Goal: Browse casually

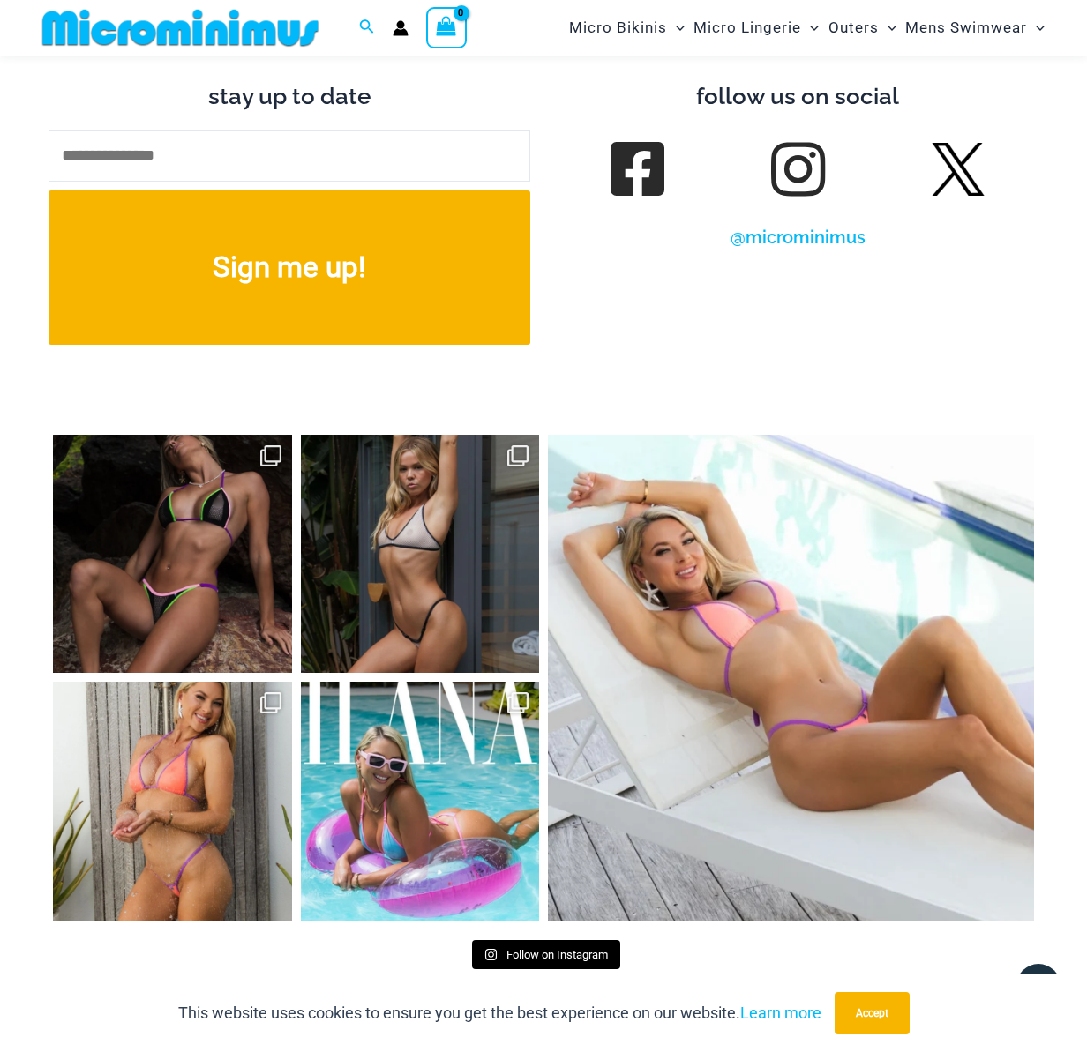
scroll to position [6426, 0]
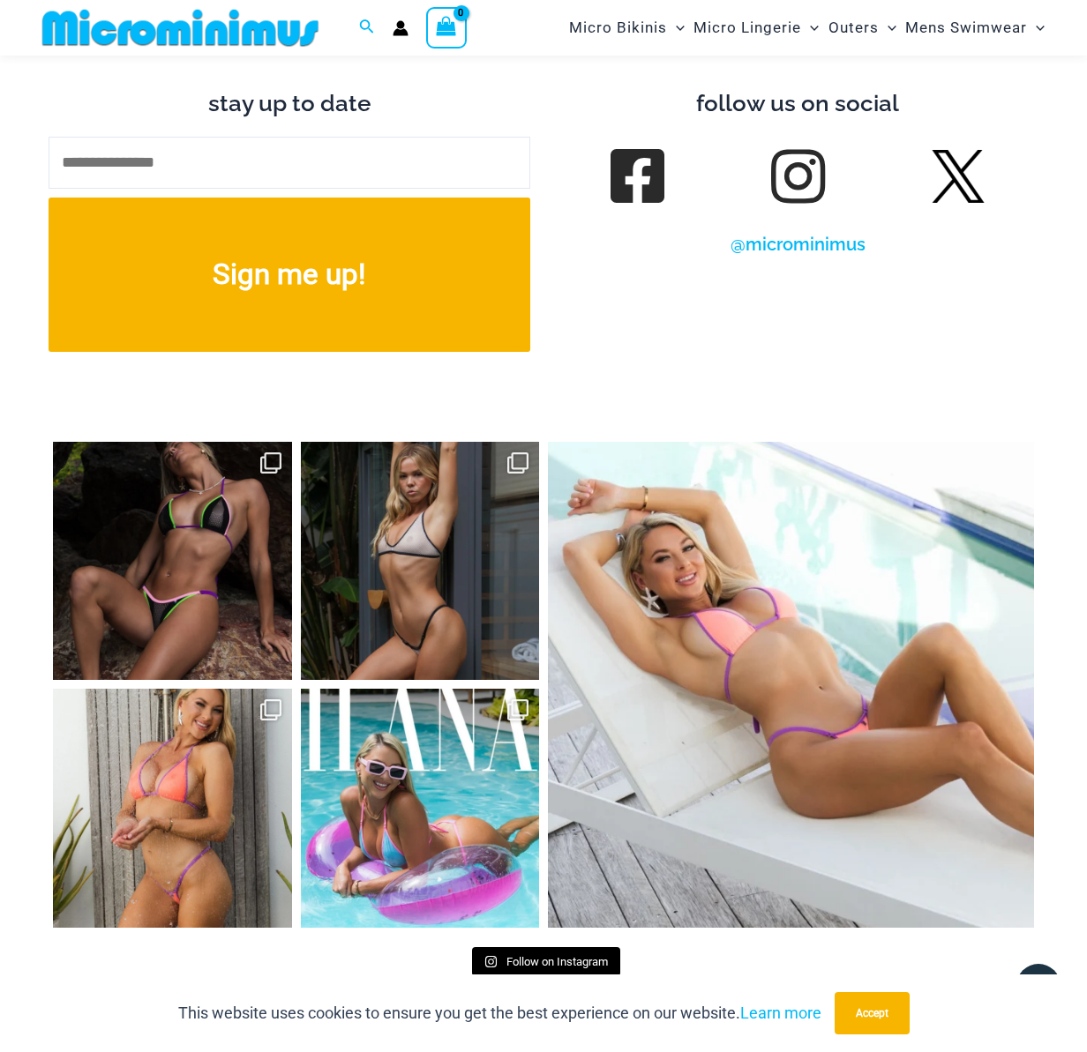
click at [268, 454] on link "Open" at bounding box center [172, 561] width 239 height 239
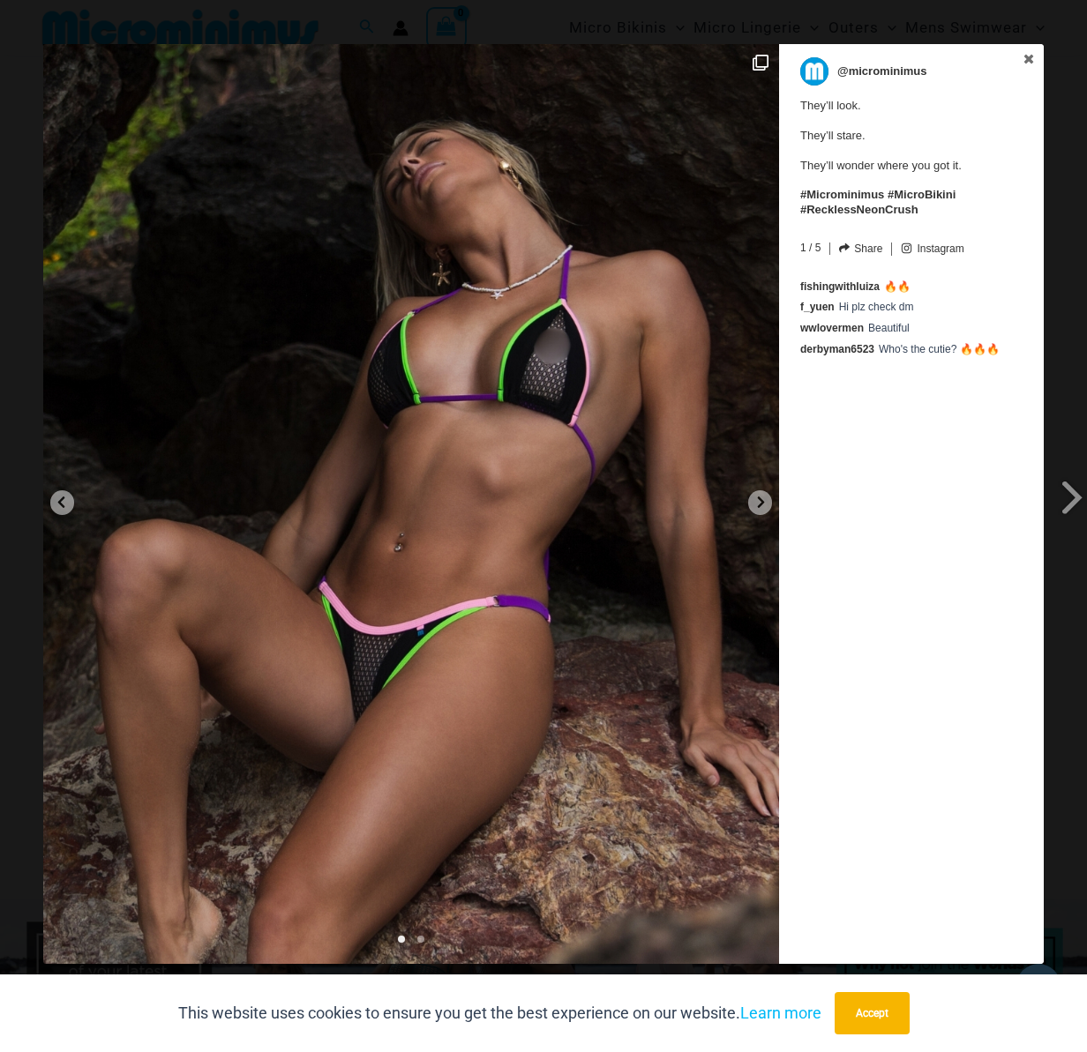
scroll to position [6602, 0]
click at [753, 501] on div at bounding box center [760, 502] width 24 height 25
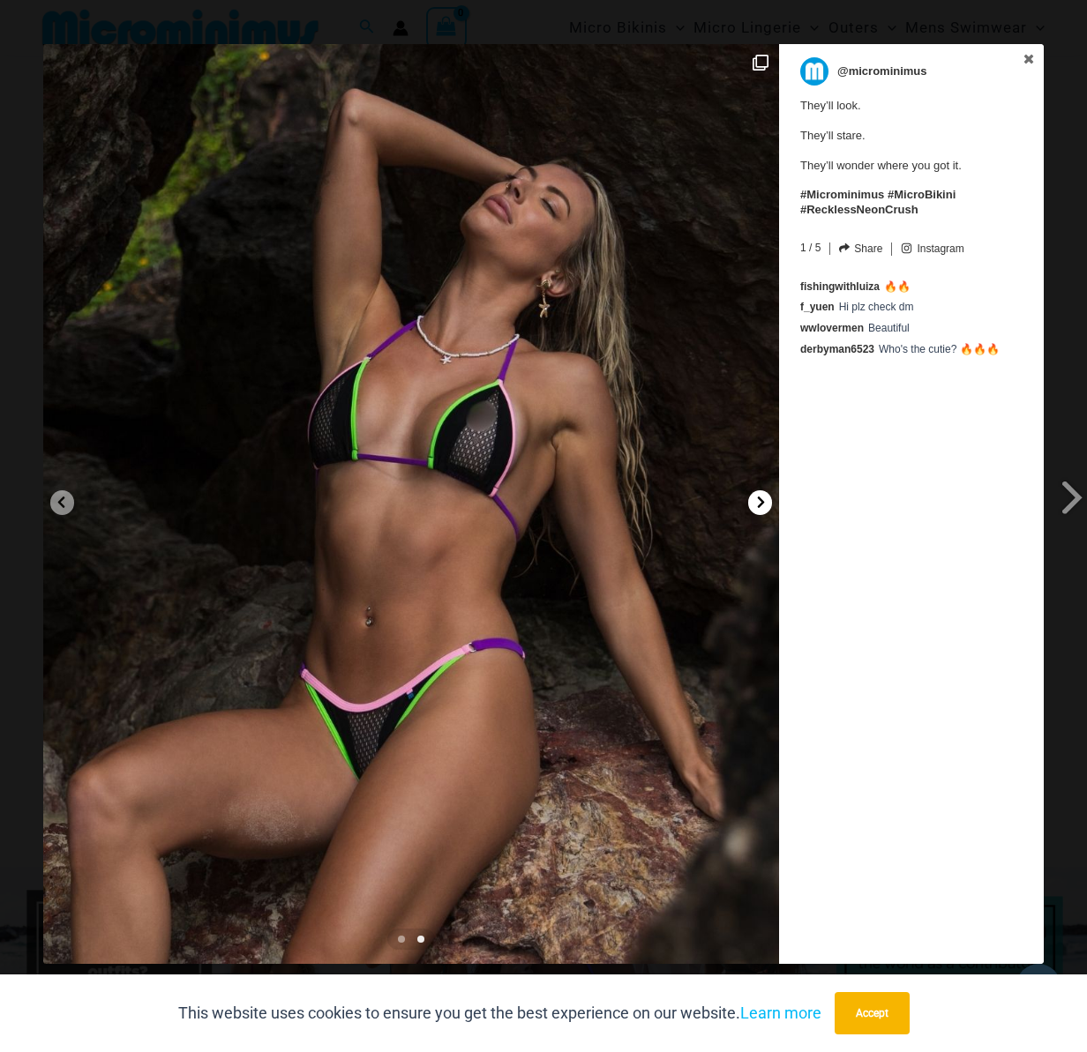
click at [753, 501] on div at bounding box center [760, 502] width 24 height 25
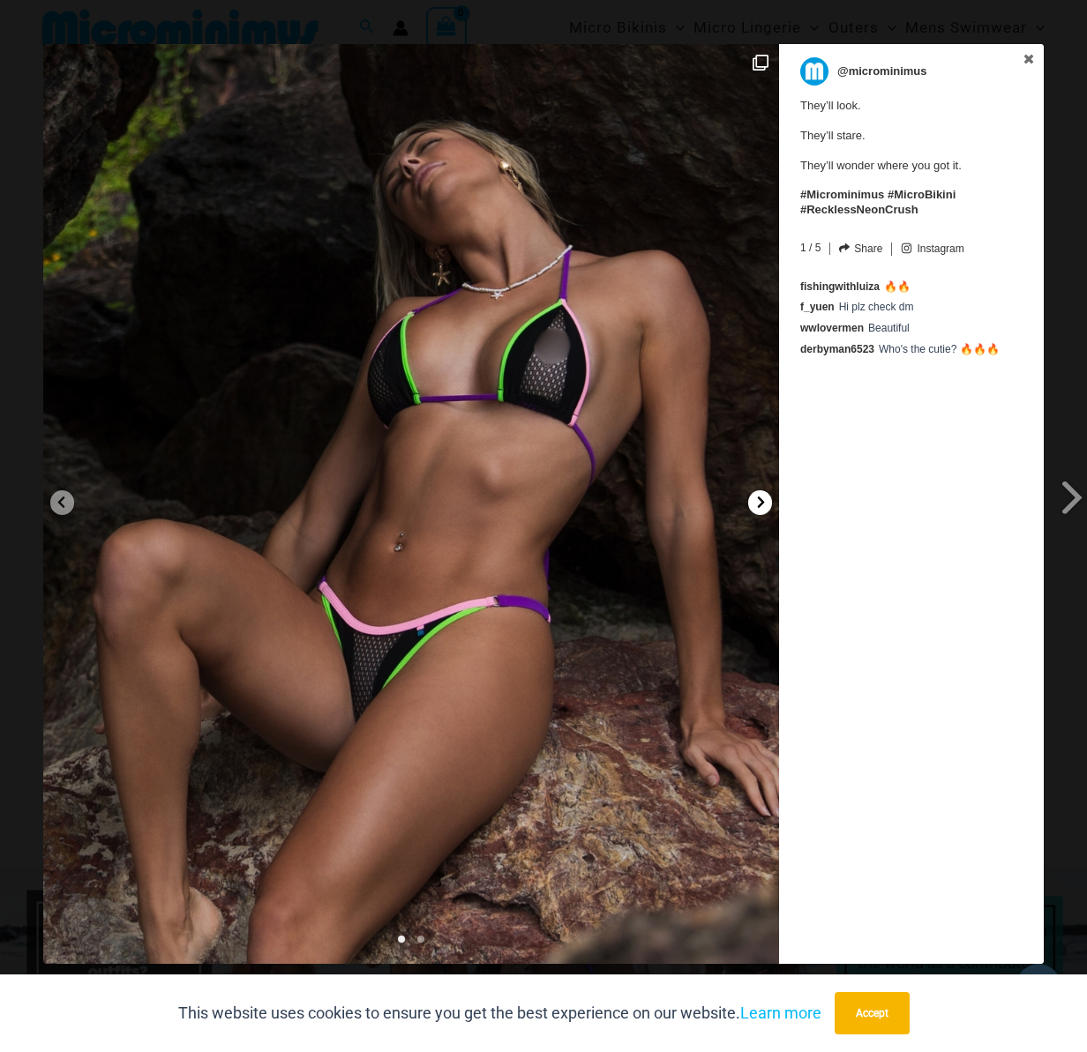
click at [753, 501] on div at bounding box center [760, 502] width 24 height 25
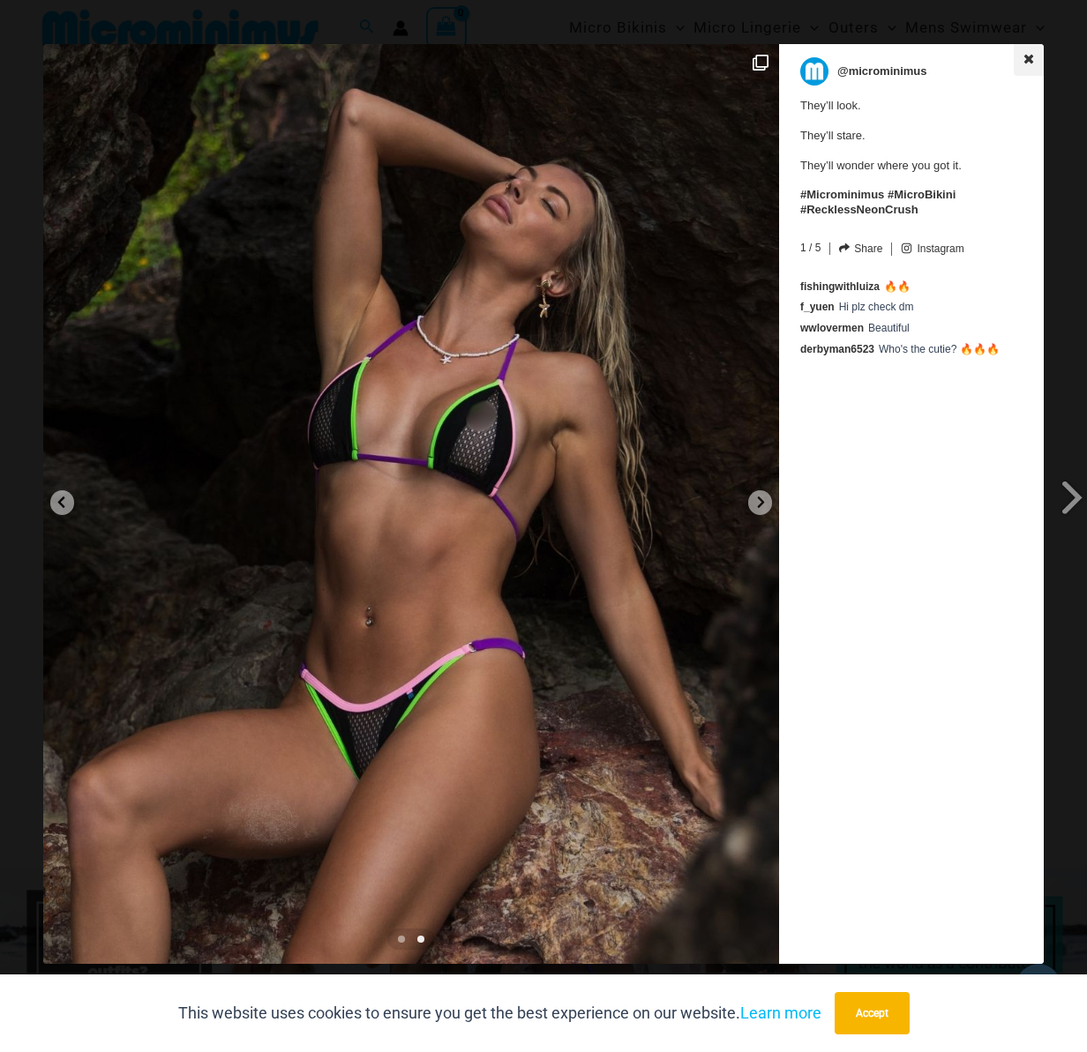
click at [1028, 51] on link at bounding box center [1029, 60] width 30 height 32
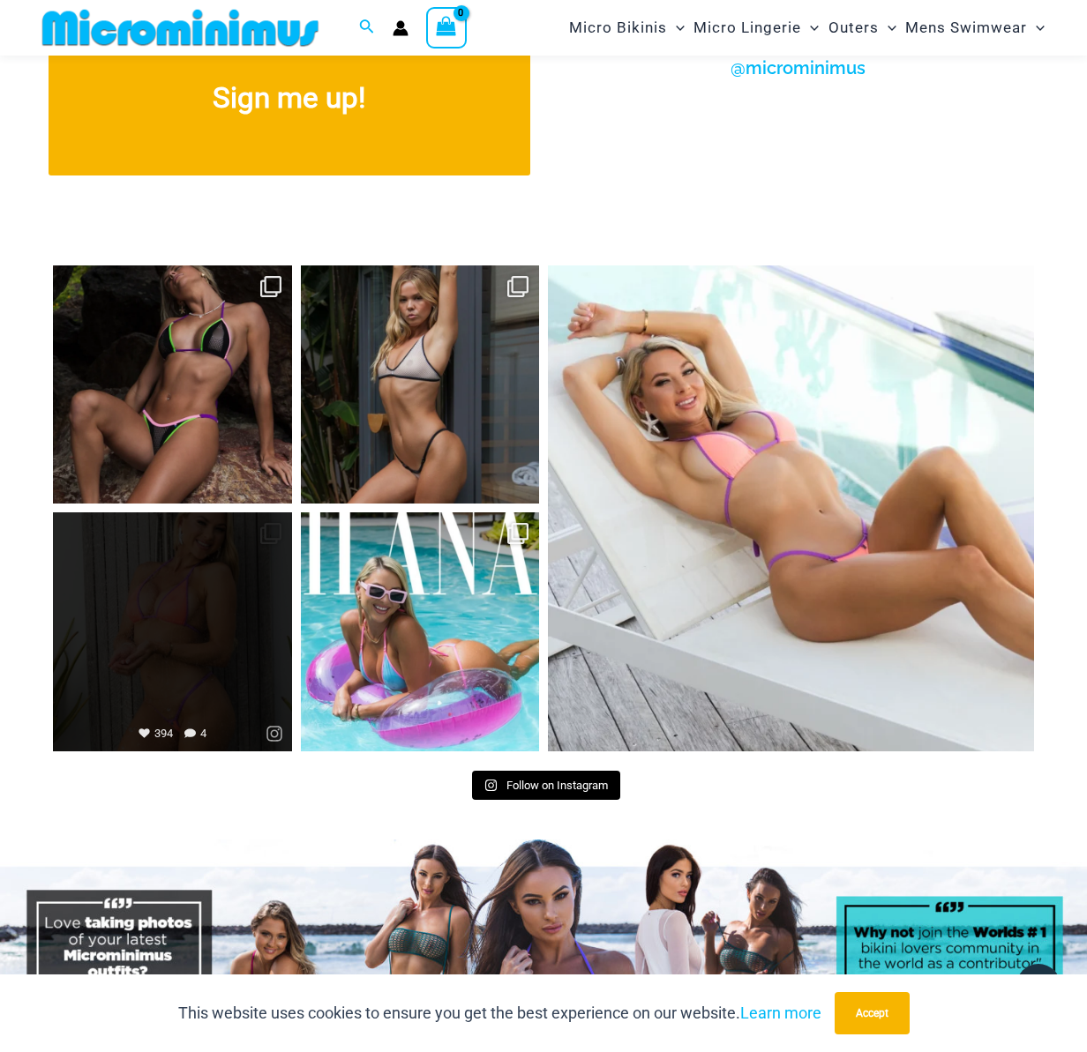
click at [187, 615] on link "Open" at bounding box center [172, 631] width 239 height 239
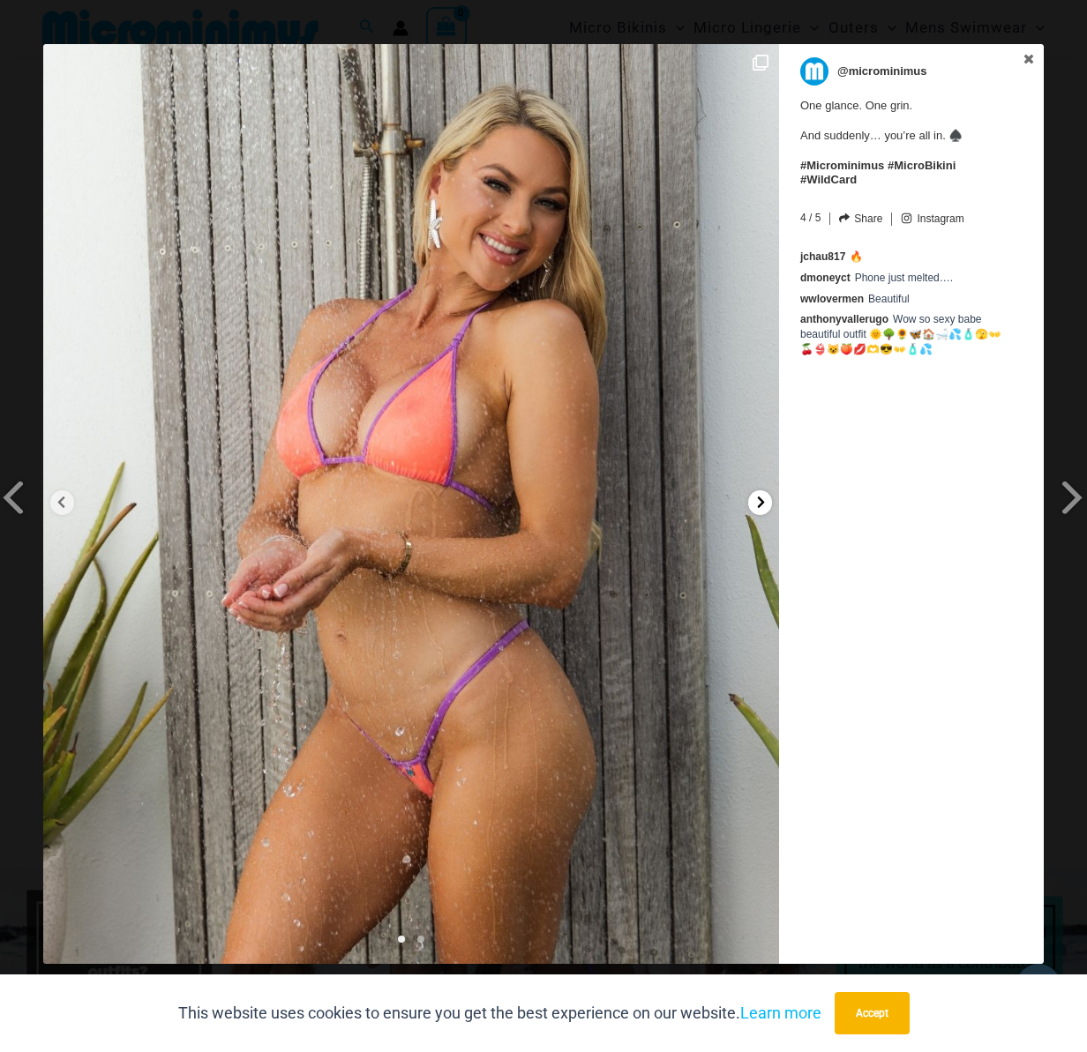
click at [755, 499] on icon at bounding box center [760, 502] width 13 height 13
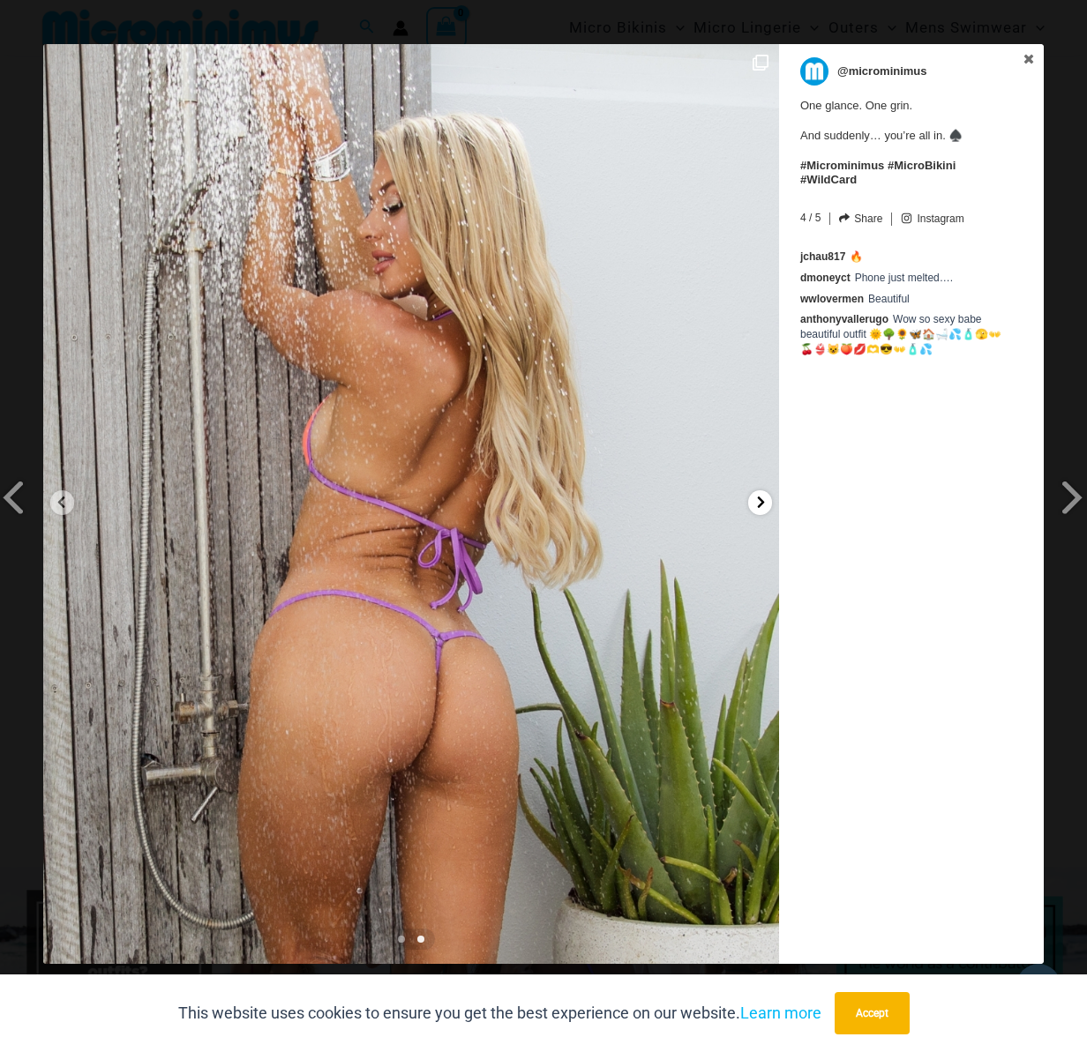
click at [755, 499] on icon at bounding box center [760, 502] width 13 height 13
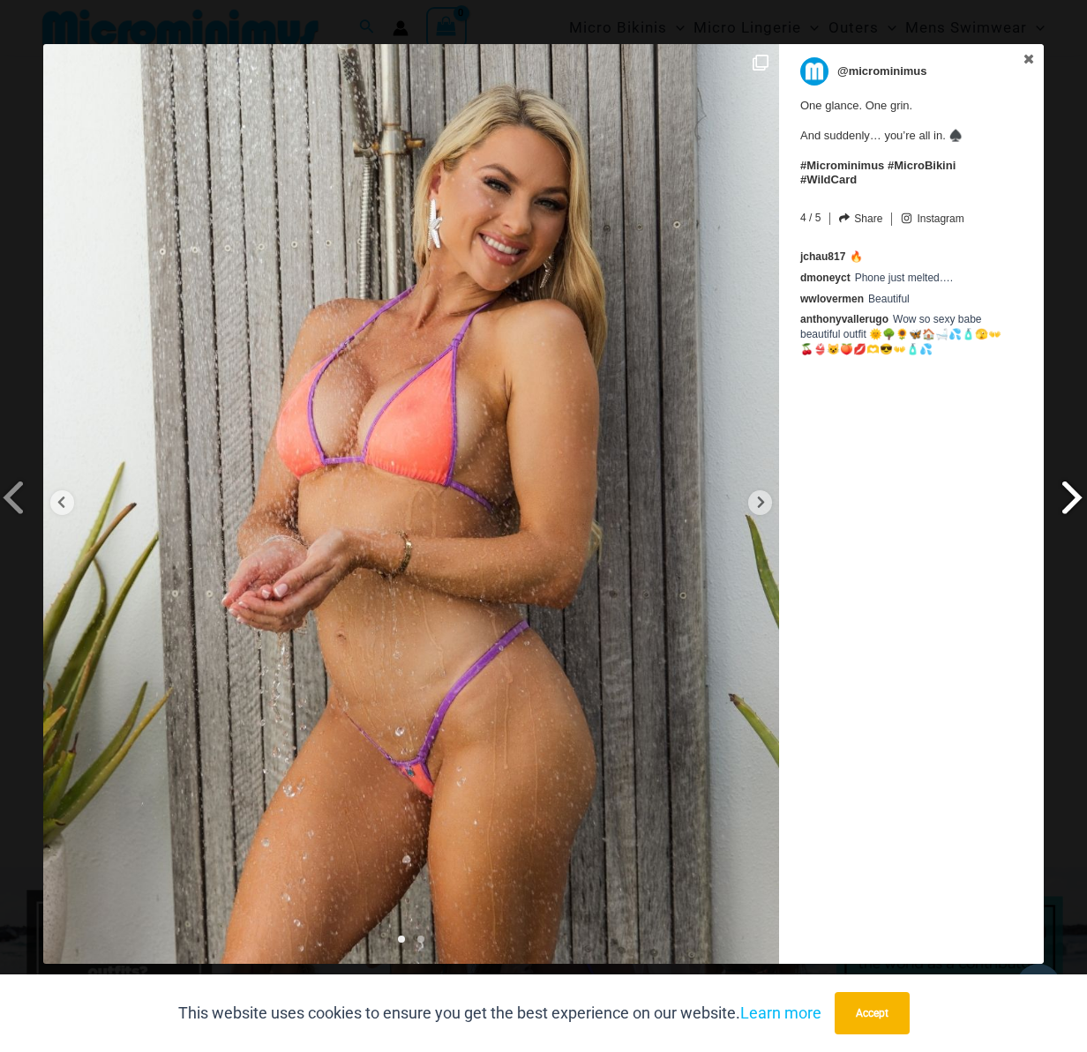
click at [1070, 496] on span at bounding box center [1073, 497] width 30 height 40
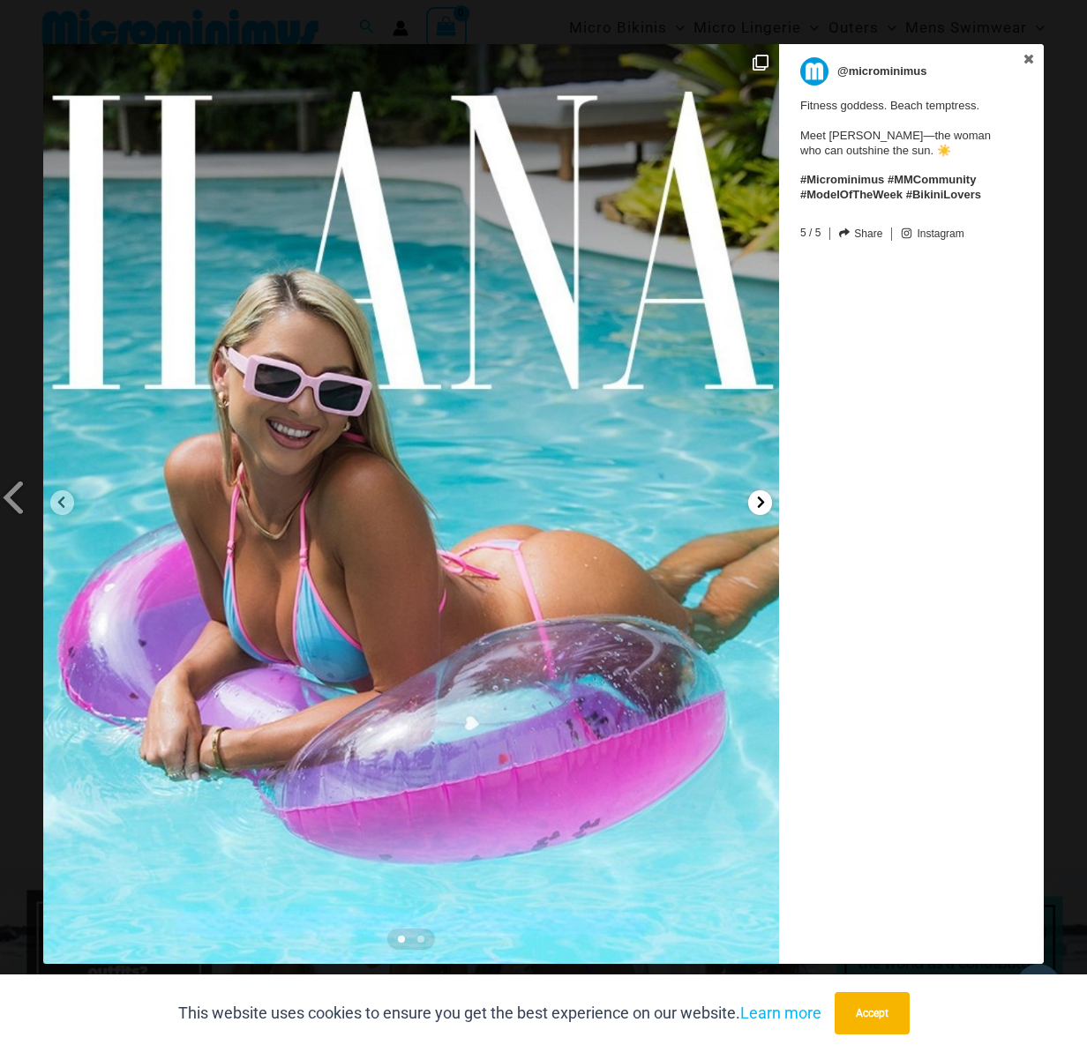
click at [760, 497] on icon at bounding box center [760, 502] width 13 height 13
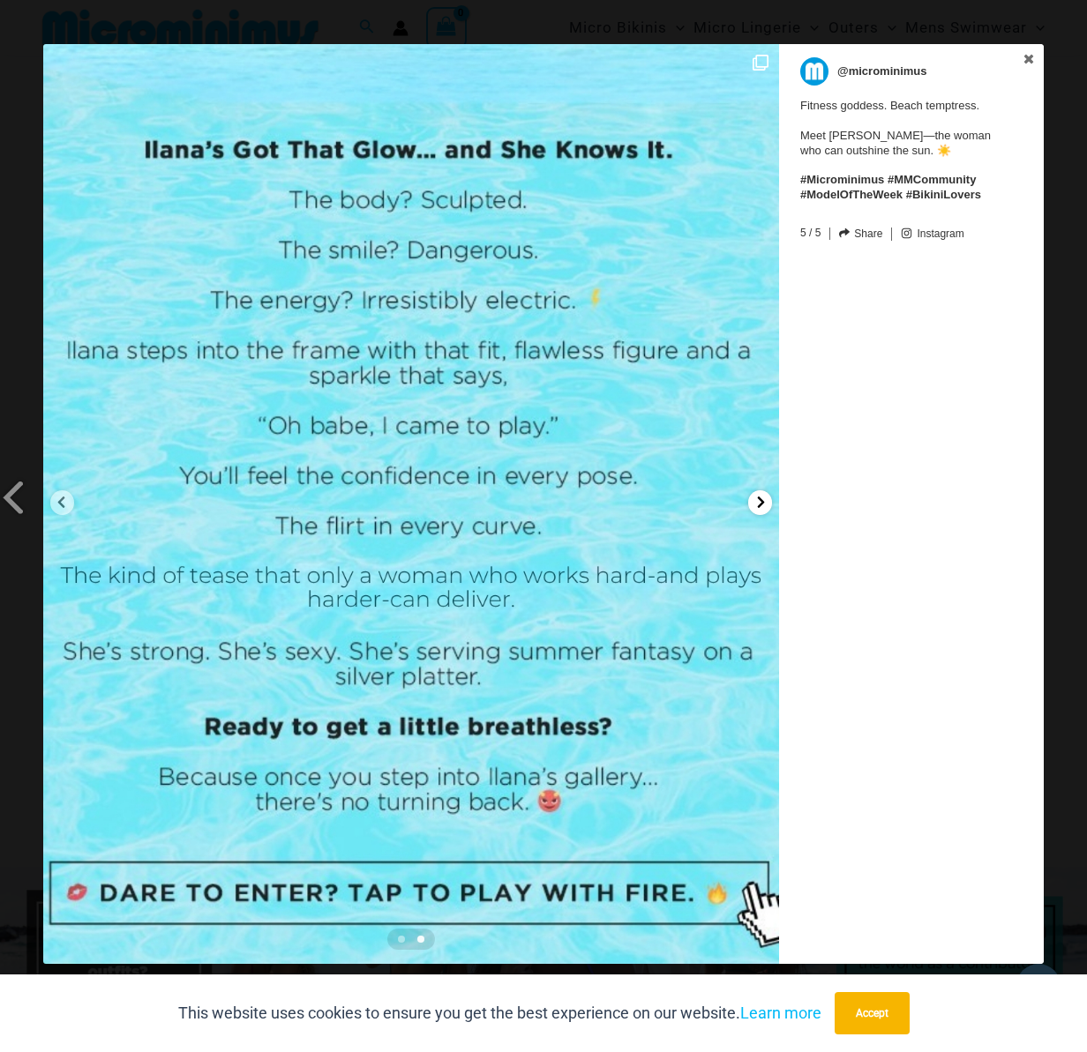
click at [760, 497] on icon at bounding box center [760, 502] width 13 height 13
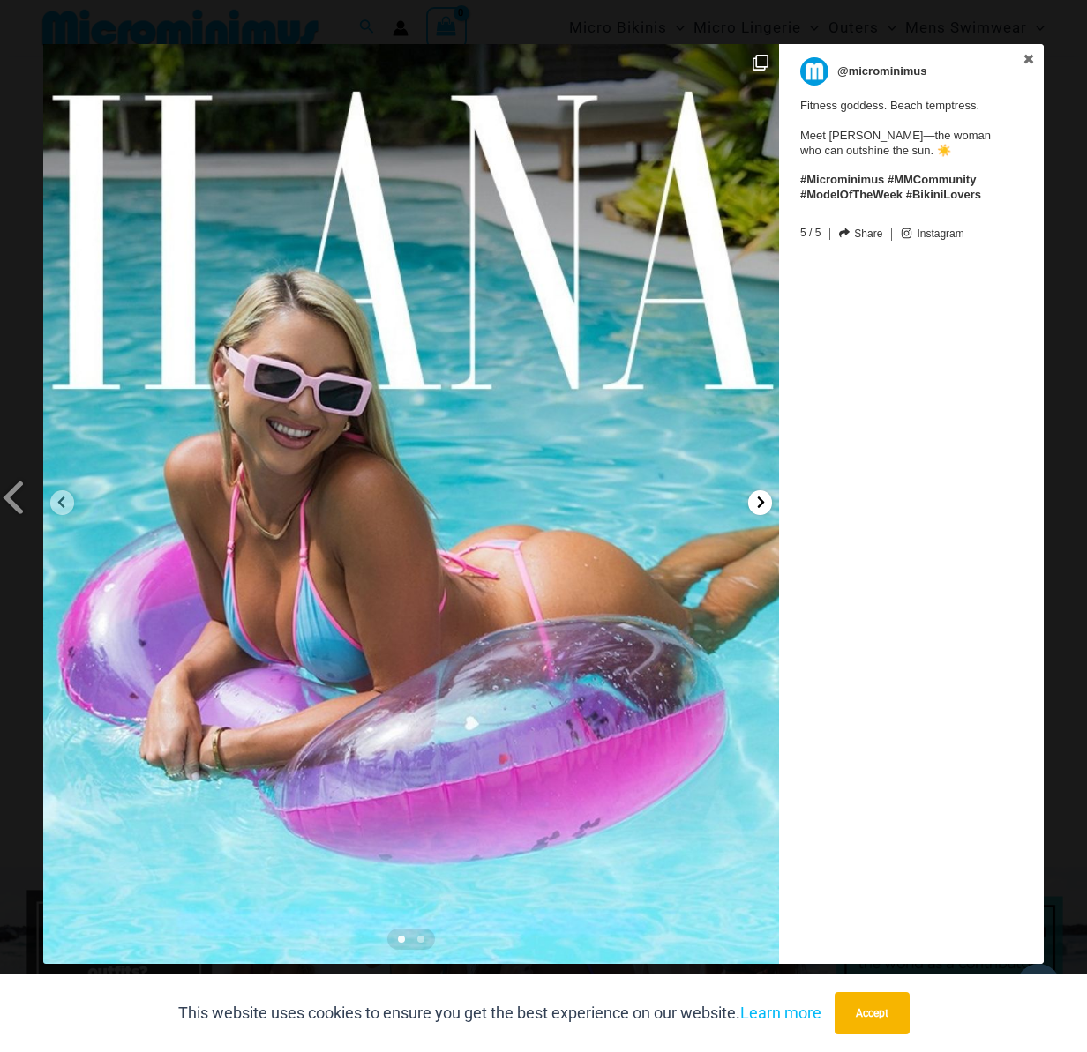
click at [760, 497] on icon at bounding box center [760, 502] width 13 height 13
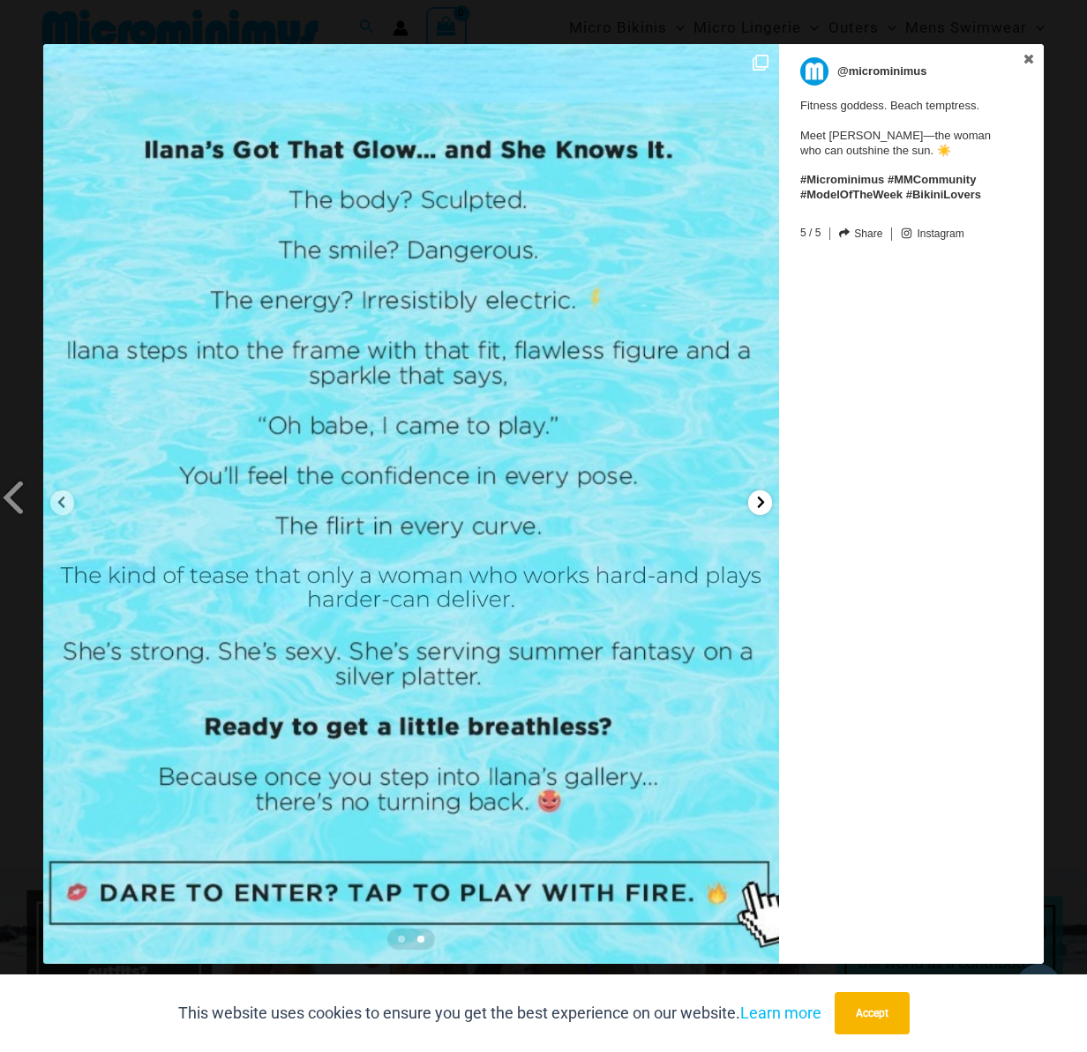
click at [760, 497] on icon at bounding box center [760, 502] width 13 height 13
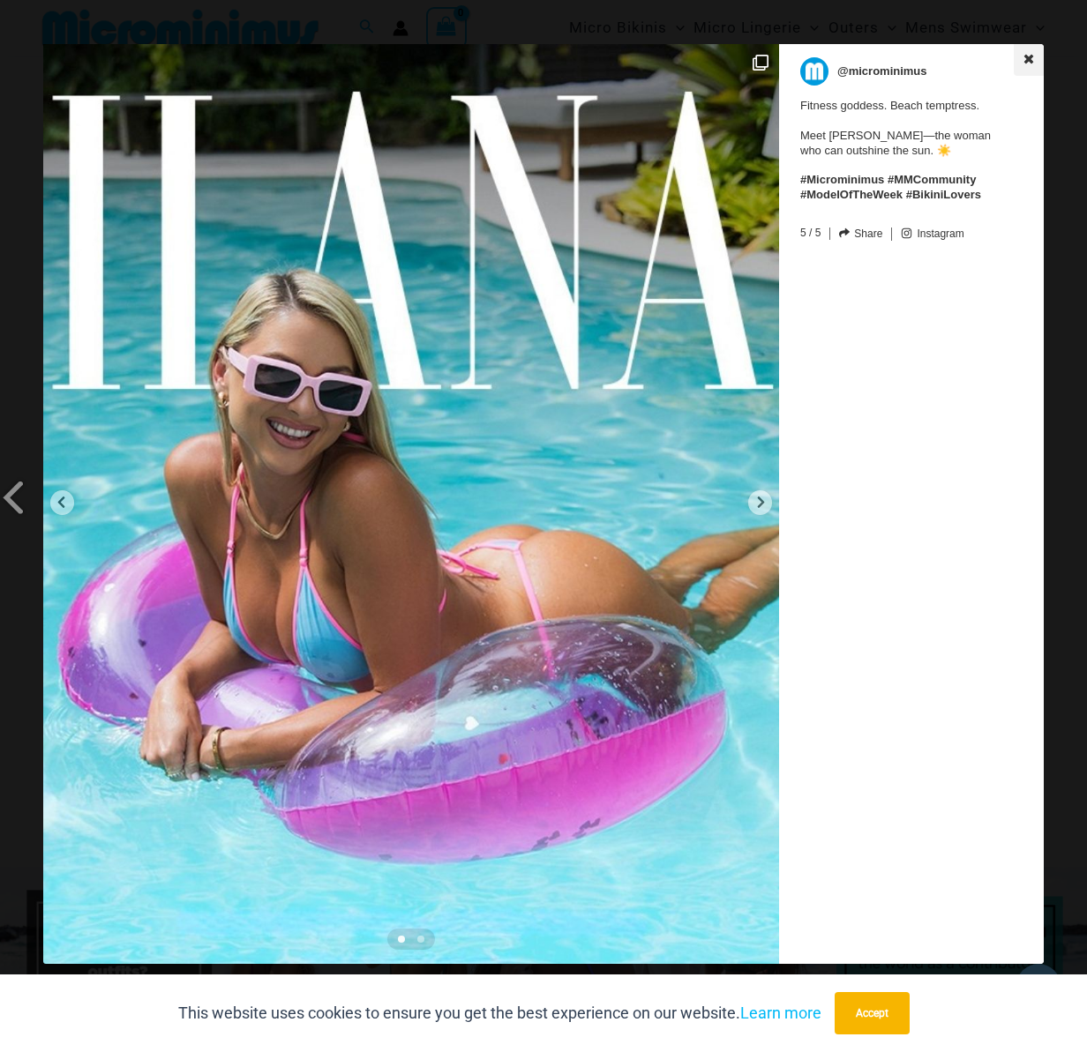
click at [1034, 53] on icon at bounding box center [1028, 59] width 12 height 12
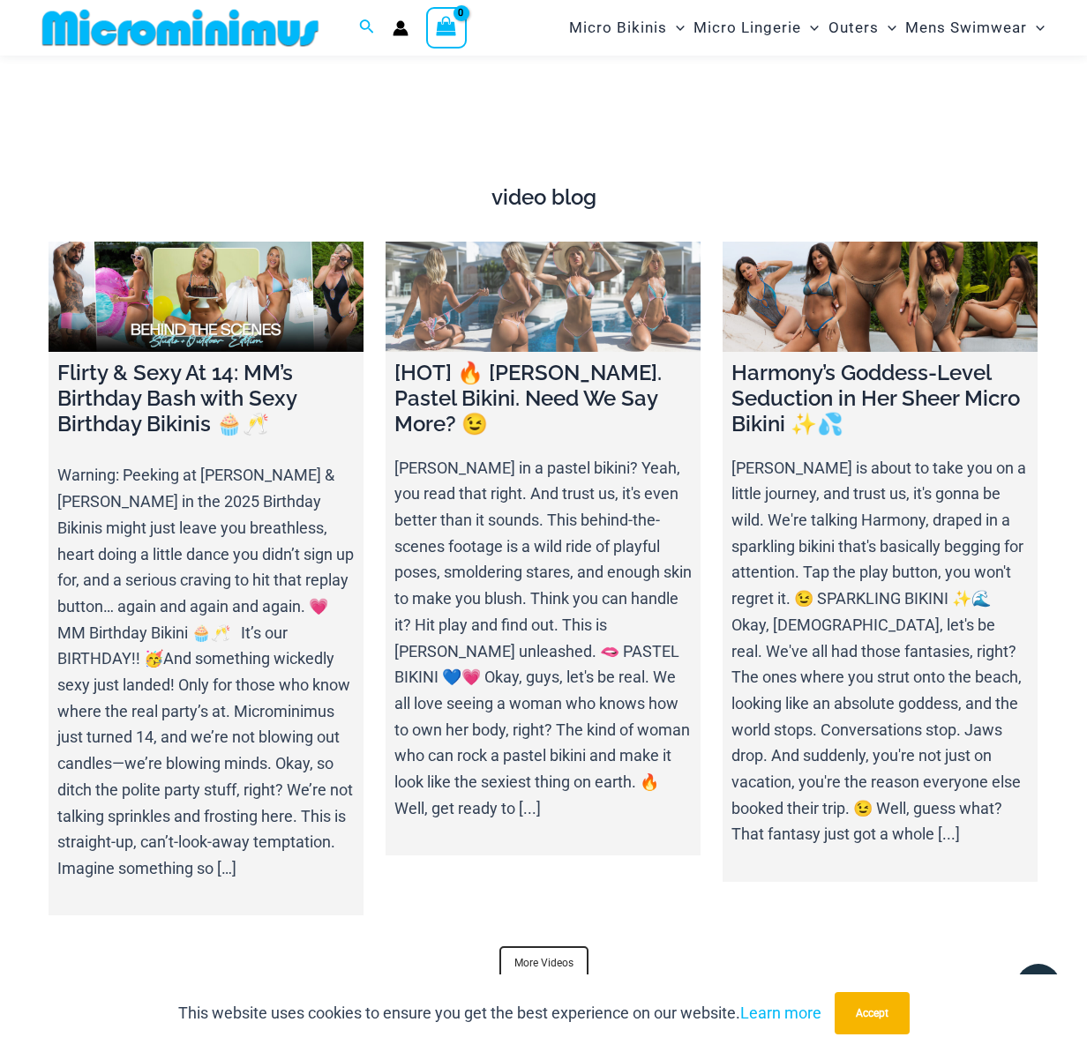
scroll to position [5049, 0]
